Goal: Task Accomplishment & Management: Use online tool/utility

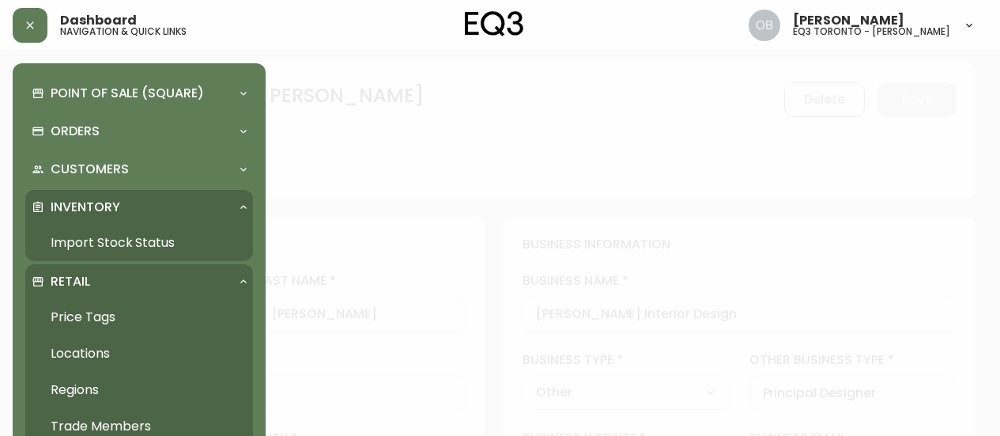
select select "ON"
select select "CA"
select select "CA_EN"
select select "Other"
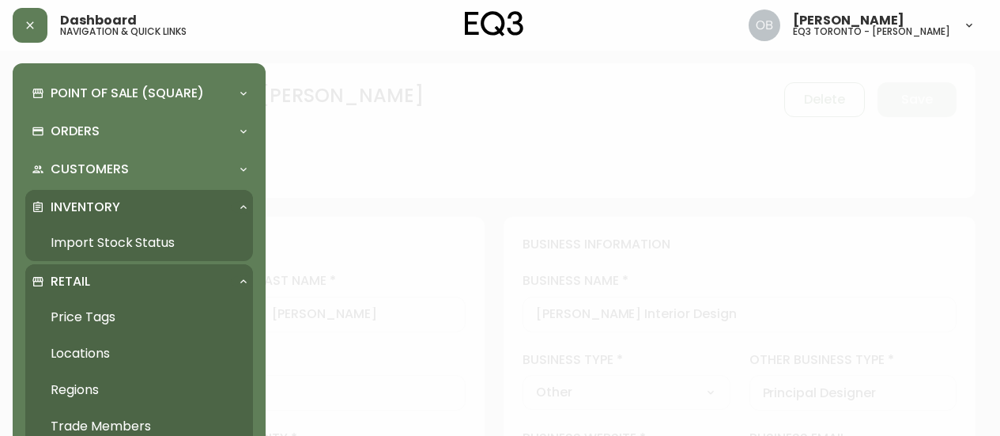
select select "cjw10z96s008u6gs0ccm7hd19"
select select "false"
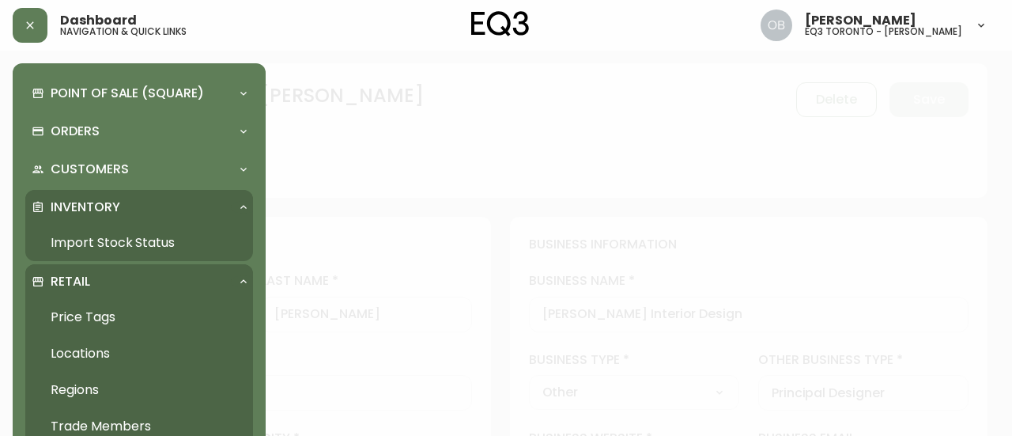
click at [71, 240] on link "Import Stock Status" at bounding box center [139, 243] width 228 height 36
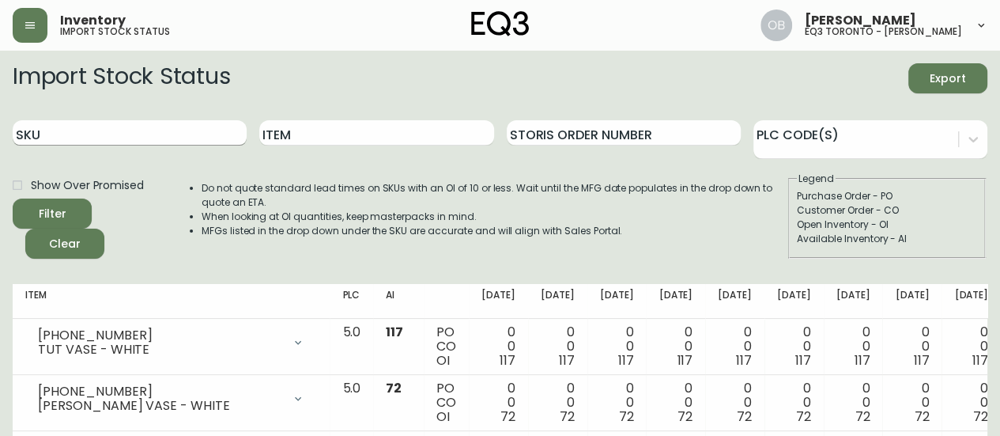
click at [148, 126] on input "SKU" at bounding box center [130, 132] width 234 height 25
paste input "[PHONE_NUMBER]"
click at [13, 198] on button "Filter" at bounding box center [52, 213] width 79 height 30
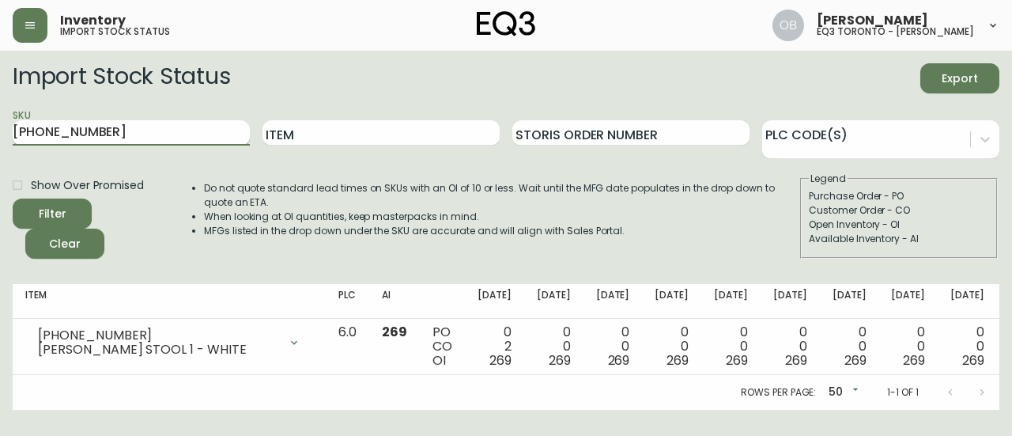
click at [164, 121] on input "[PHONE_NUMBER]" at bounding box center [131, 132] width 237 height 25
paste input "[PHONE_NUMBER]"
click at [13, 198] on button "Filter" at bounding box center [52, 213] width 79 height 30
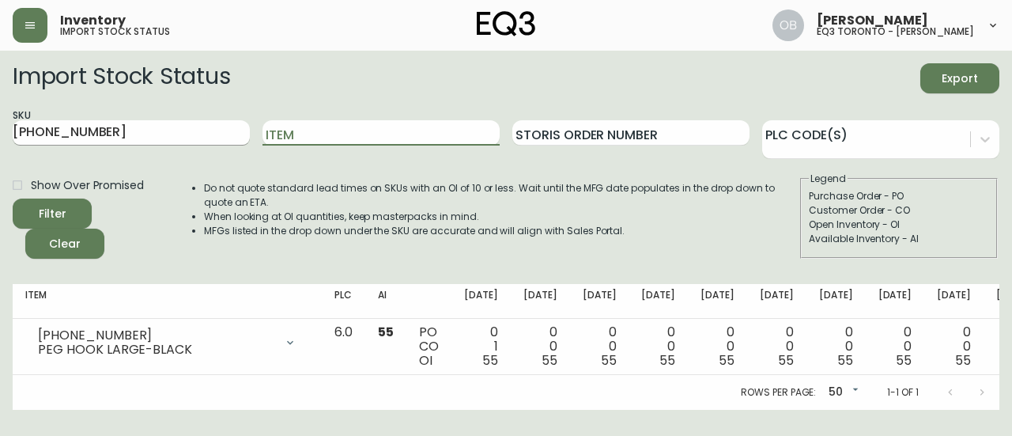
click at [192, 130] on input "[PHONE_NUMBER]" at bounding box center [131, 132] width 237 height 25
paste input "3180-429"
click at [13, 198] on button "Filter" at bounding box center [52, 213] width 79 height 30
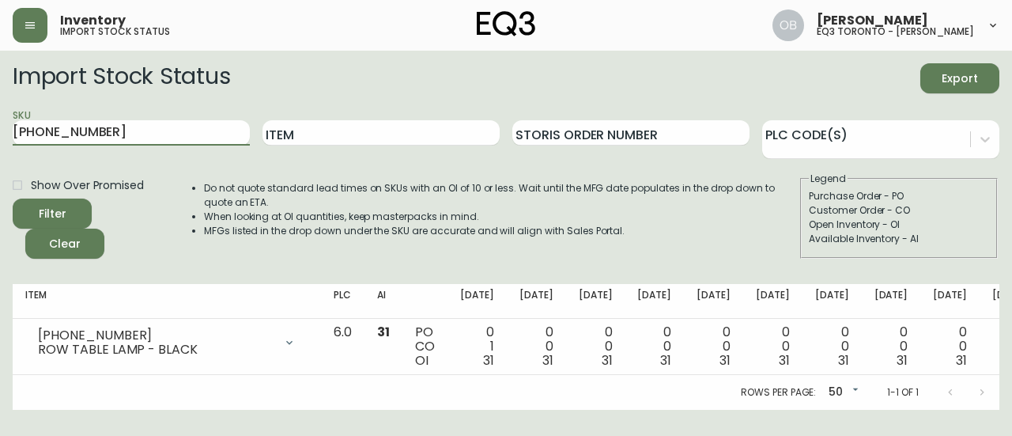
click at [0, 157] on main "Import Stock Status Export SKU [PHONE_NUMBER] Item Storis Order Number PLC Code…" at bounding box center [506, 230] width 1012 height 359
paste input "[PHONE_NUMBER]"
type input "[PHONE_NUMBER]"
click at [13, 198] on button "Filter" at bounding box center [52, 213] width 79 height 30
click at [386, 183] on li "Do not quote standard lead times on SKUs with an OI of 10 or less. Wait until t…" at bounding box center [501, 195] width 595 height 28
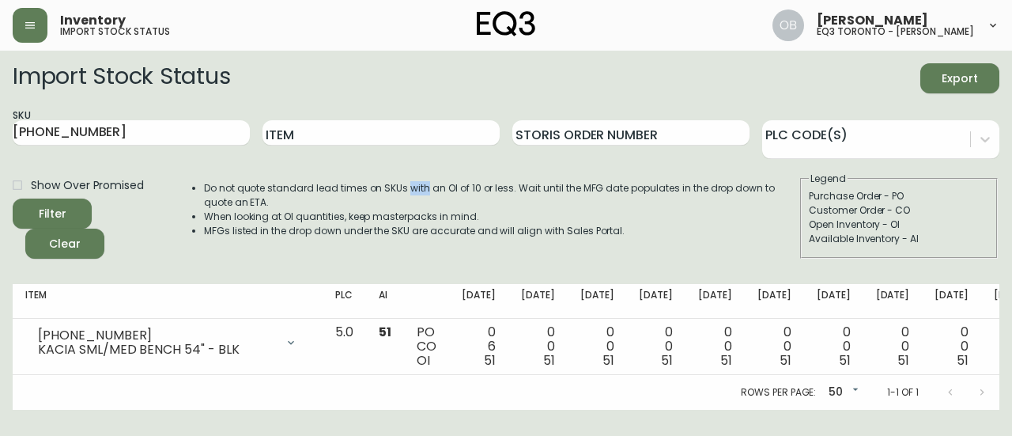
drag, startPoint x: 408, startPoint y: 190, endPoint x: 425, endPoint y: 192, distance: 16.8
click at [425, 192] on li "Do not quote standard lead times on SKUs with an OI of 10 or less. Wait until t…" at bounding box center [501, 195] width 595 height 28
click at [420, 187] on li "Do not quote standard lead times on SKUs with an OI of 10 or less. Wait until t…" at bounding box center [501, 195] width 595 height 28
